Goal: Task Accomplishment & Management: Manage account settings

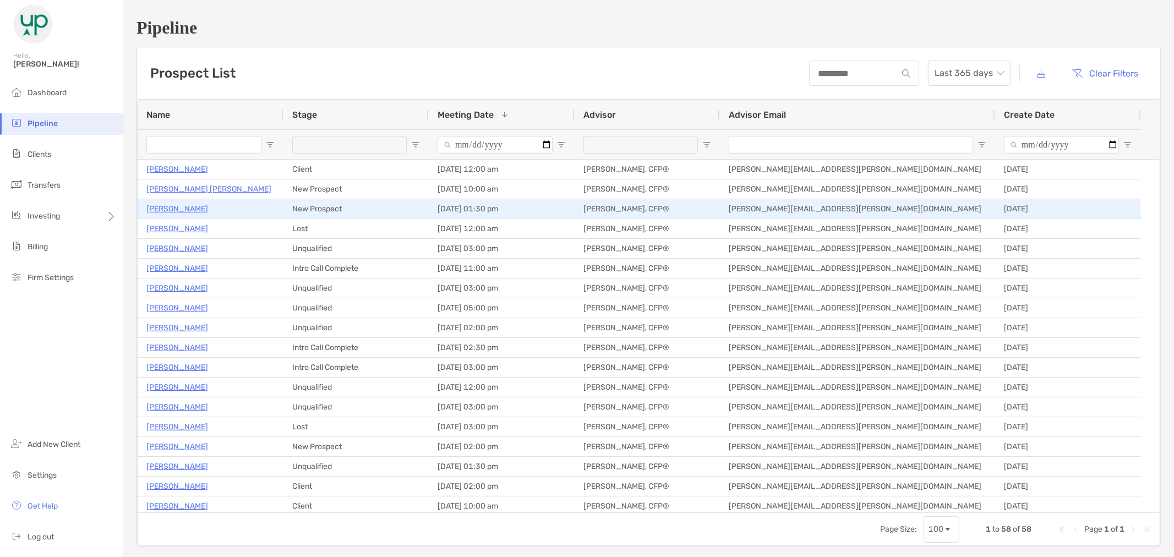
click at [163, 206] on p "Brandon Le" at bounding box center [177, 209] width 62 height 14
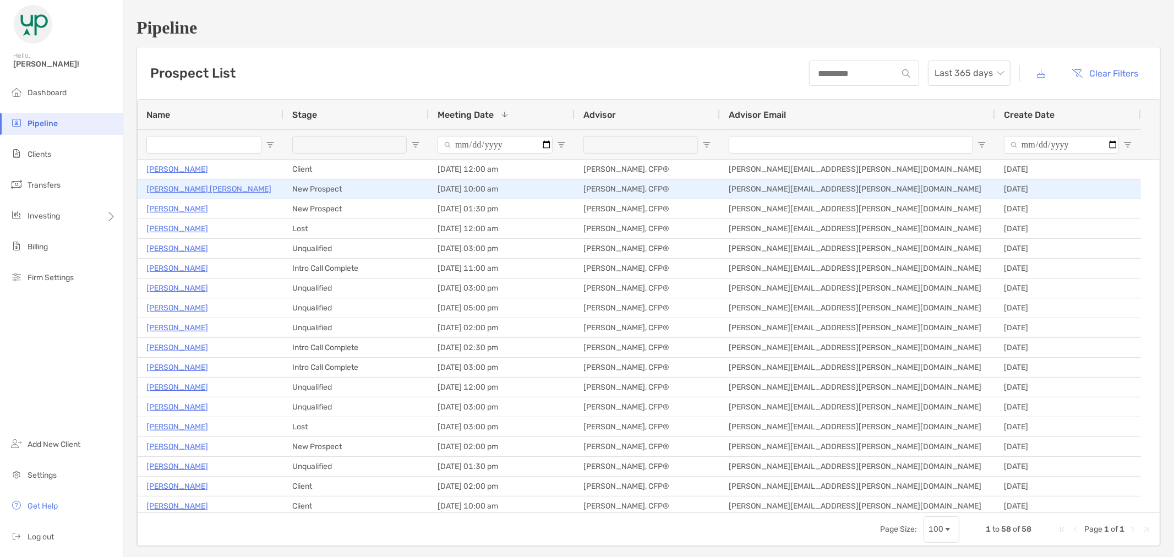
click at [183, 185] on p "Cooper Malloy" at bounding box center [208, 189] width 125 height 14
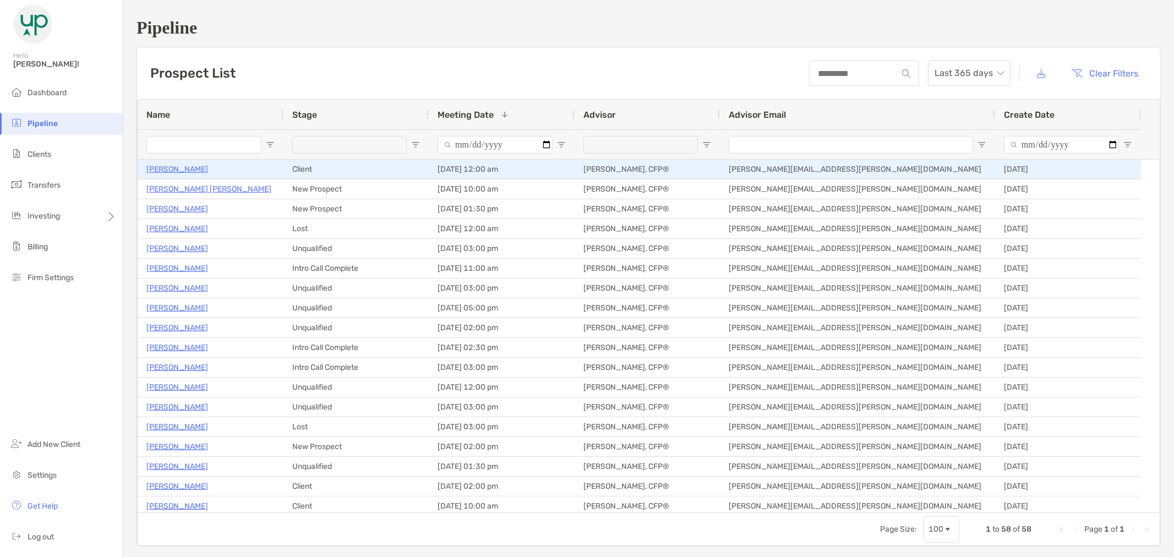
click at [179, 165] on p "[PERSON_NAME]" at bounding box center [177, 169] width 62 height 14
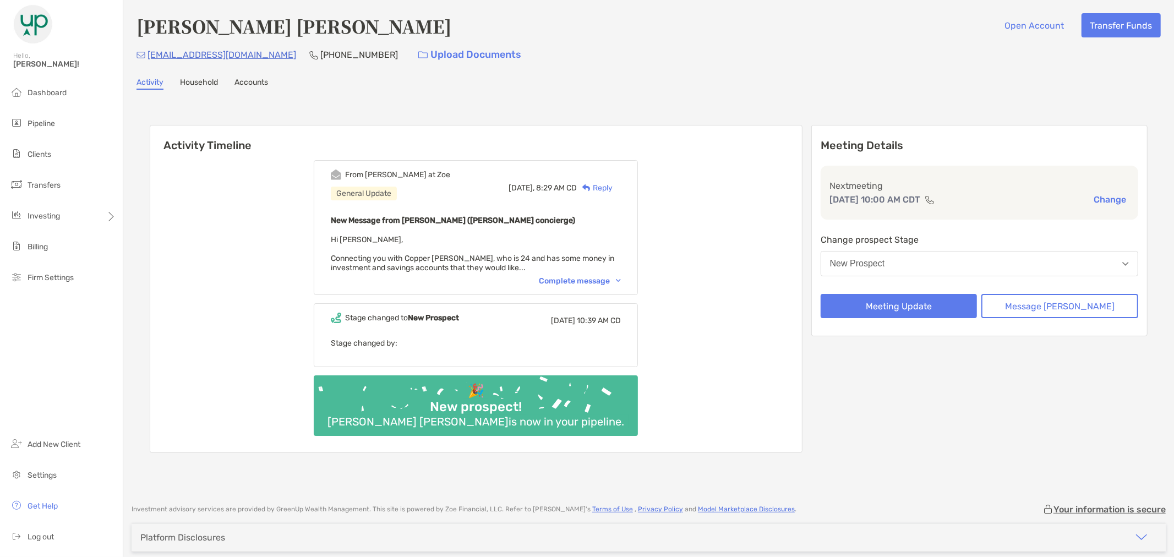
click at [621, 276] on div "Complete message" at bounding box center [580, 280] width 82 height 9
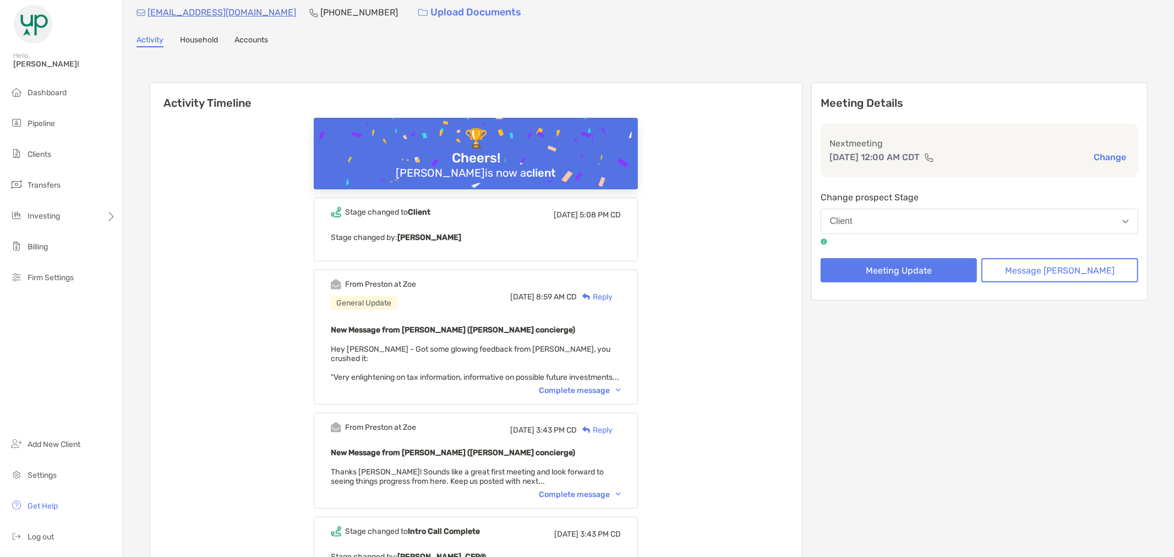
scroll to position [61, 0]
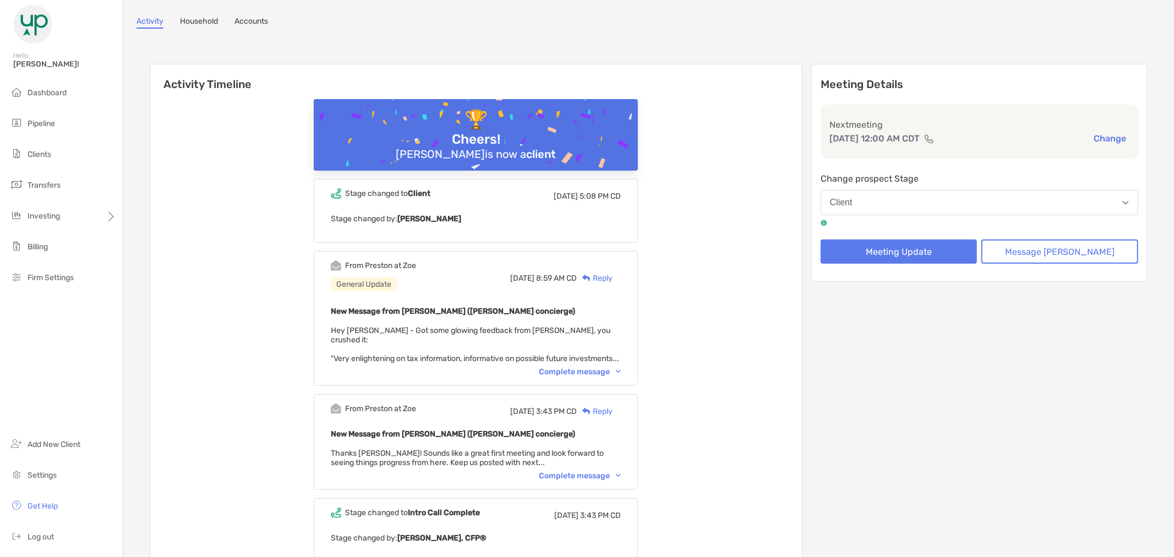
click at [621, 369] on div "Complete message" at bounding box center [580, 371] width 82 height 9
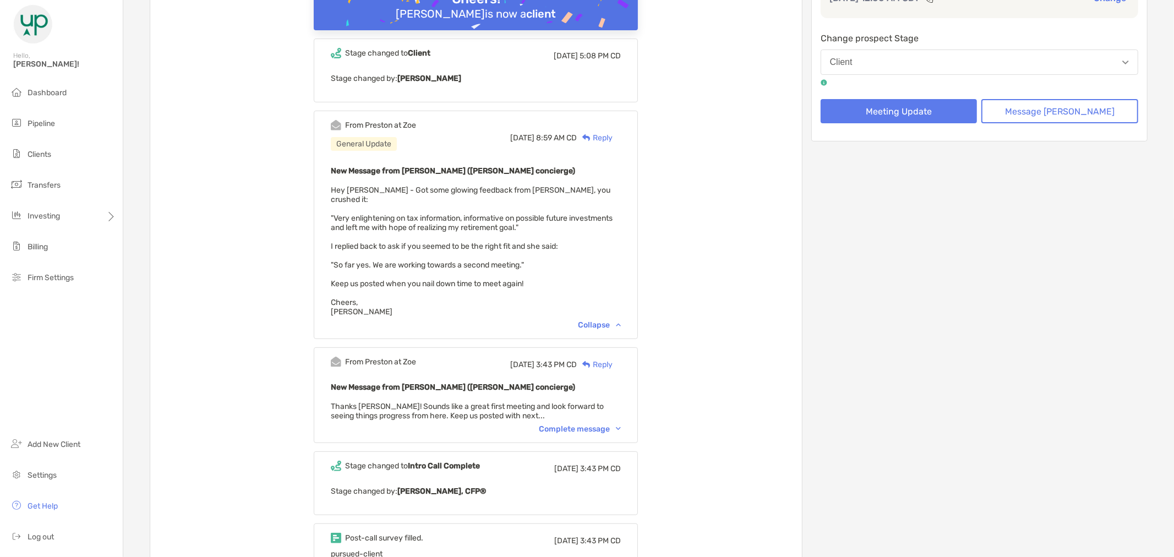
scroll to position [244, 0]
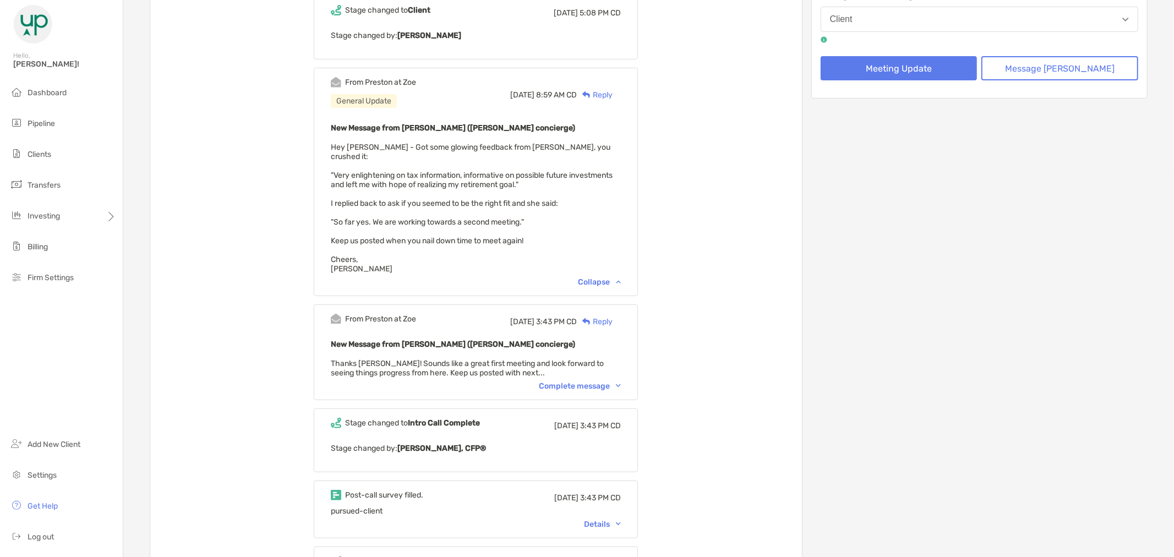
click at [621, 381] on div "Complete message" at bounding box center [580, 385] width 82 height 9
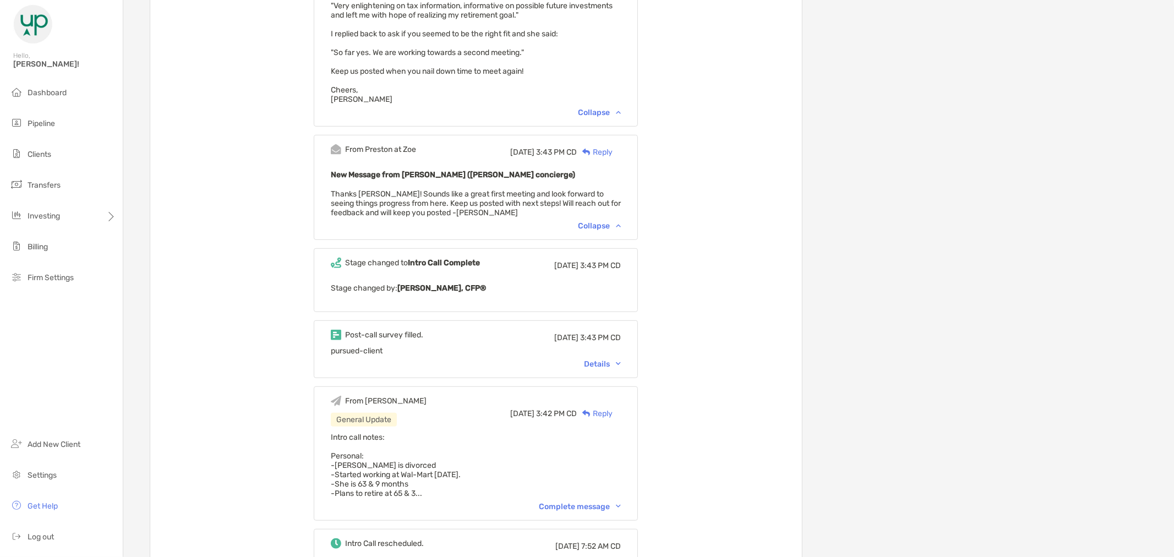
scroll to position [489, 0]
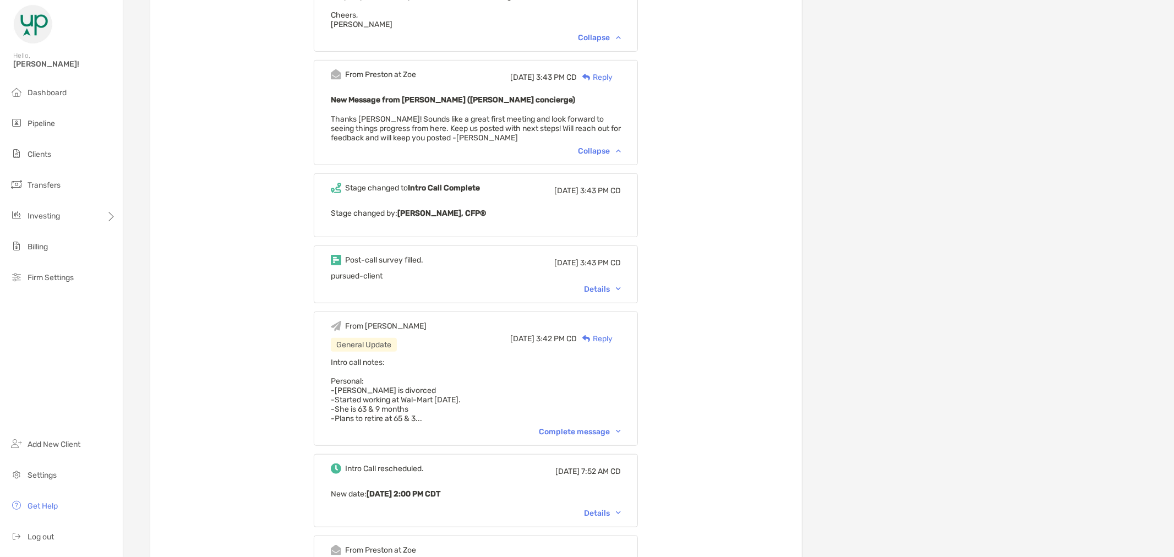
click at [621, 427] on div "Complete message" at bounding box center [580, 431] width 82 height 9
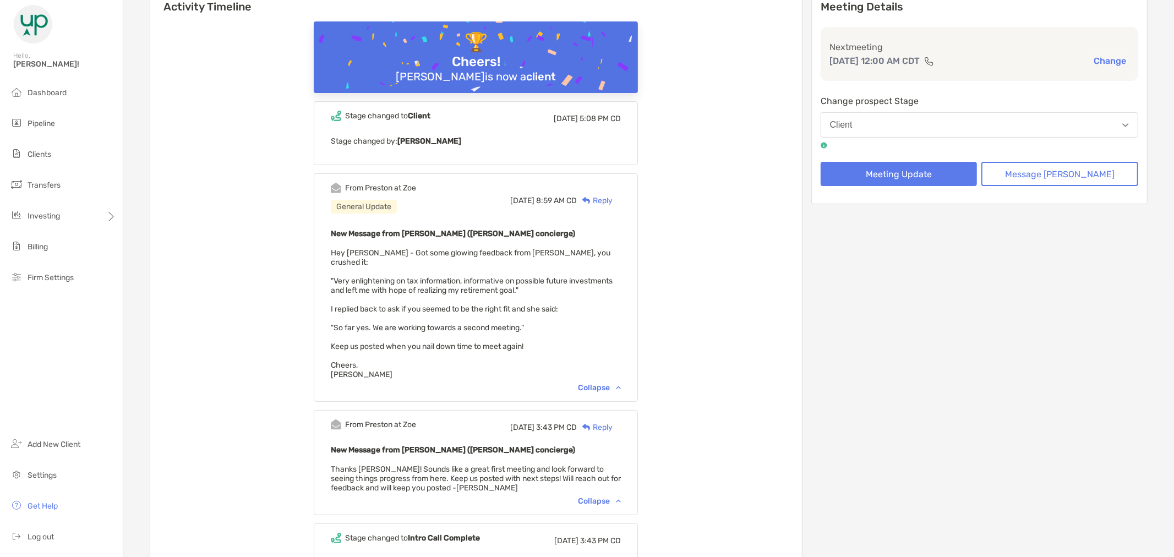
scroll to position [0, 0]
